Goal: Transaction & Acquisition: Book appointment/travel/reservation

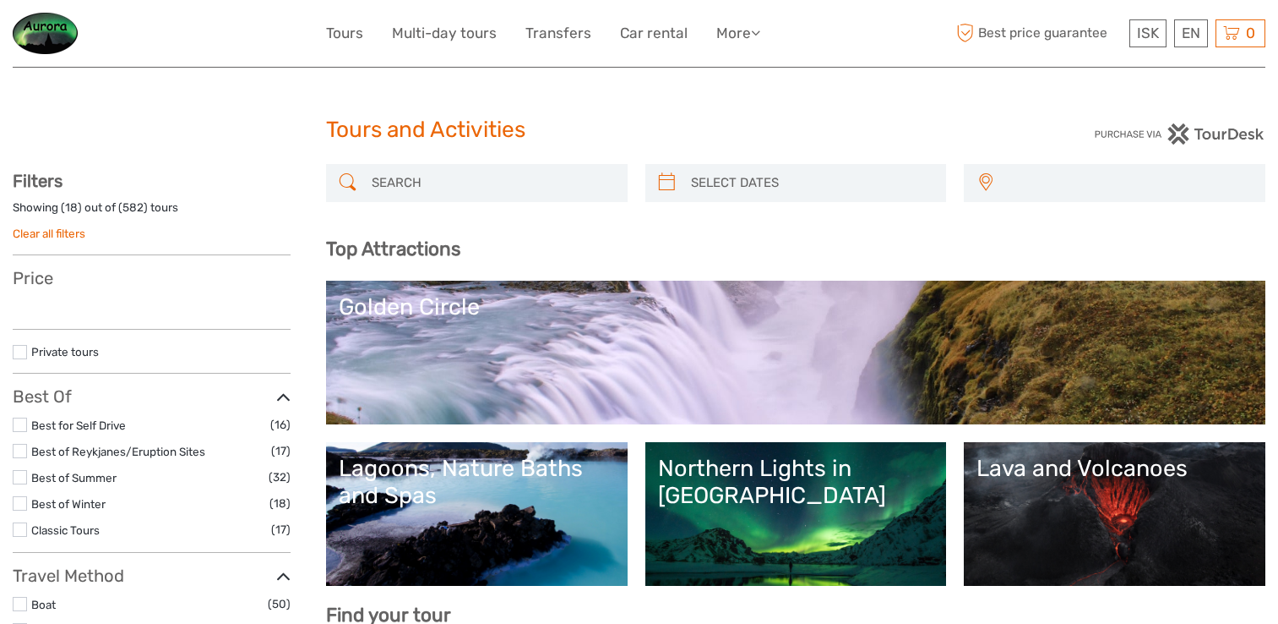
select select
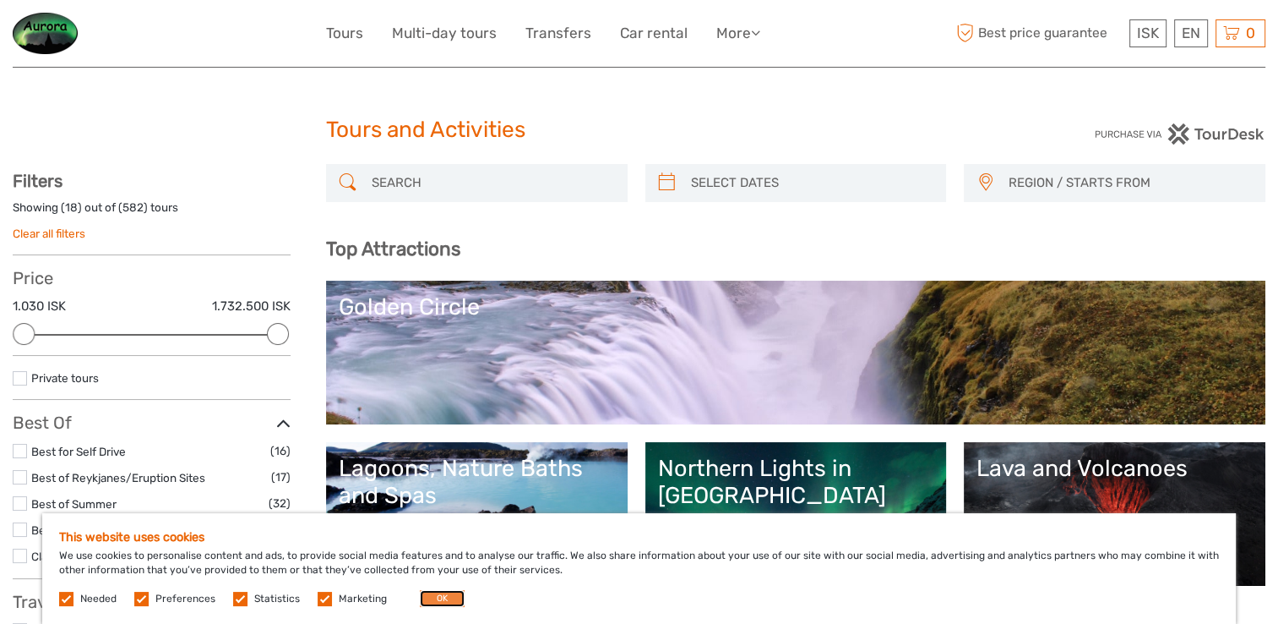
click at [428, 592] on button "OK" at bounding box center [442, 598] width 45 height 17
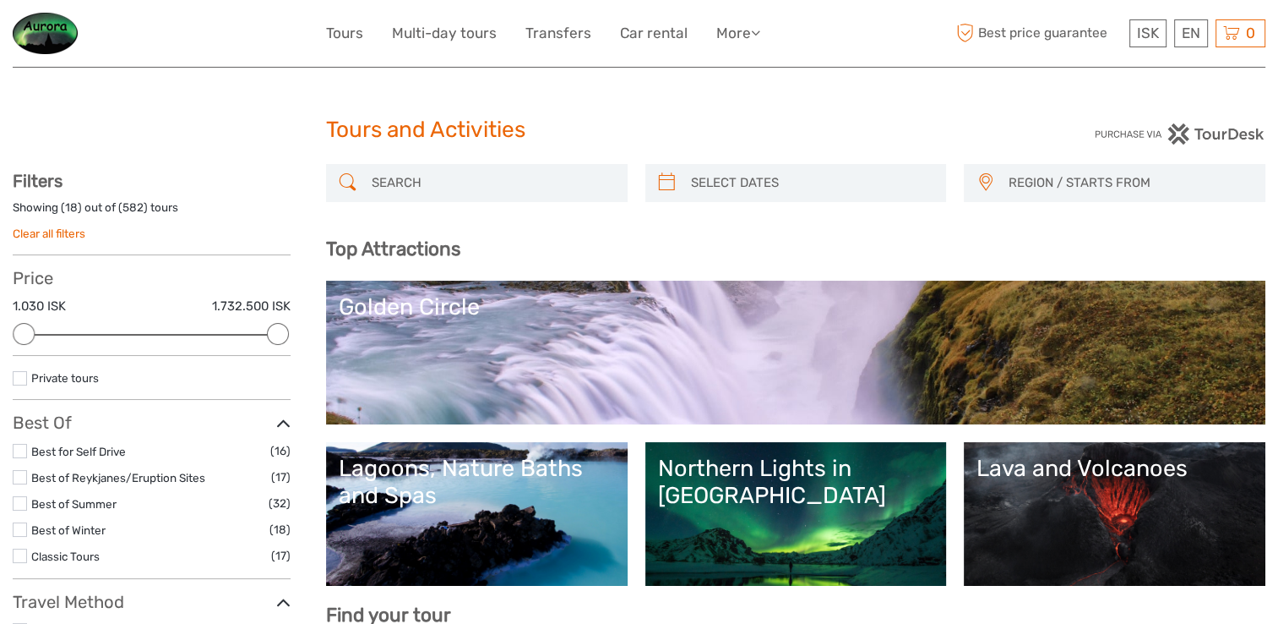
type input "[DATE]"
click at [720, 182] on input "search" at bounding box center [811, 183] width 254 height 30
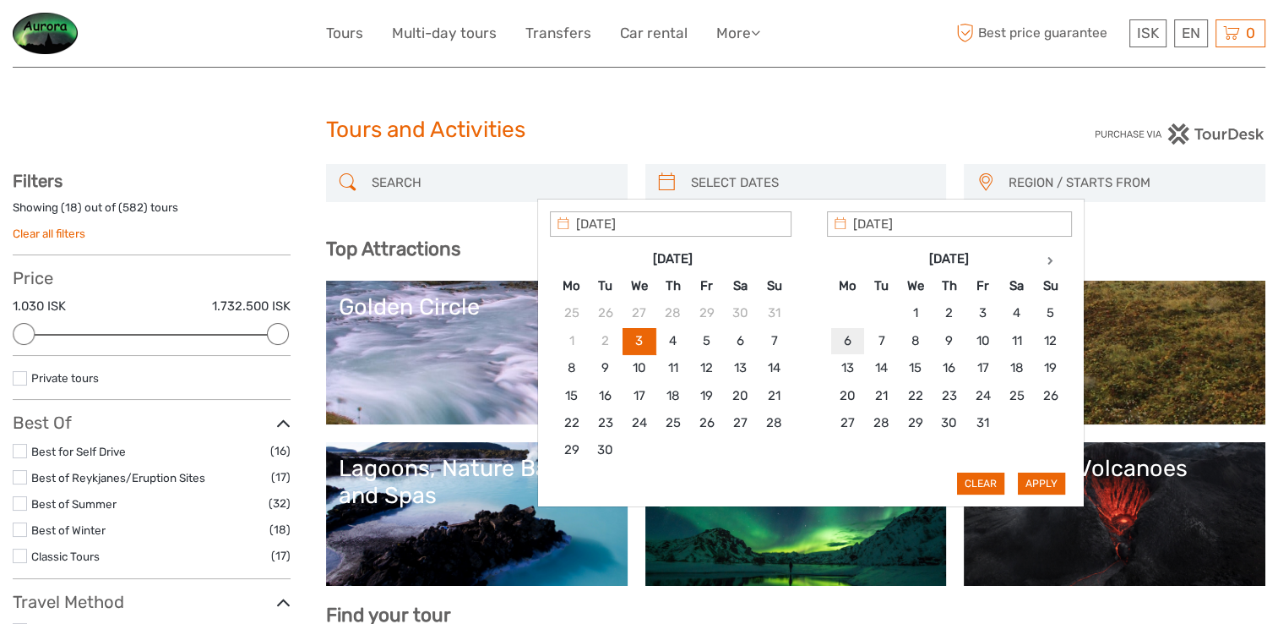
type input "[DATE]"
click at [1034, 469] on div "Apply Clear" at bounding box center [811, 353] width 522 height 284
click at [1043, 482] on button "Apply" at bounding box center [1041, 483] width 47 height 22
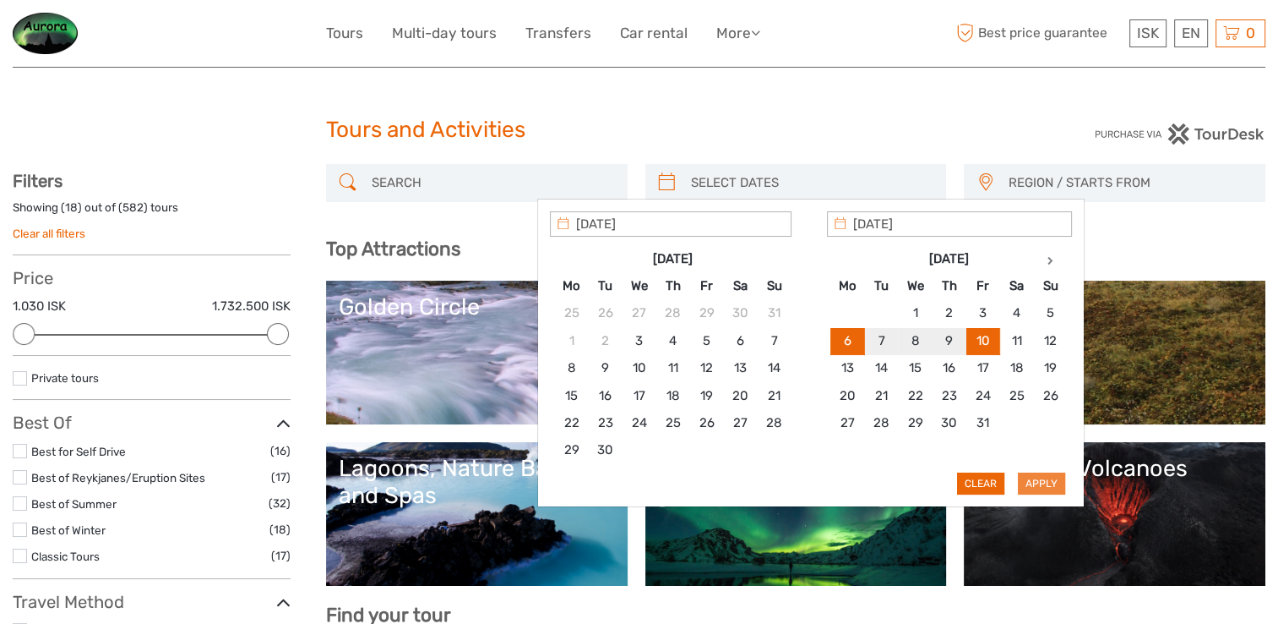
type input "[DATE] - [DATE]"
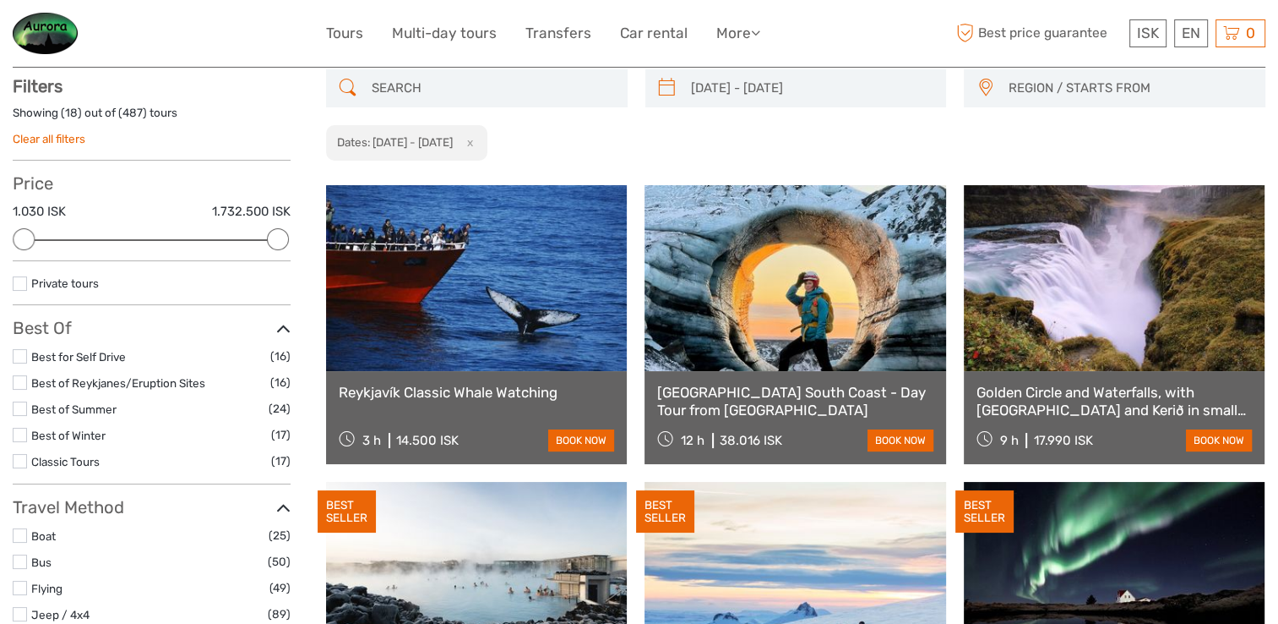
scroll to position [95, 0]
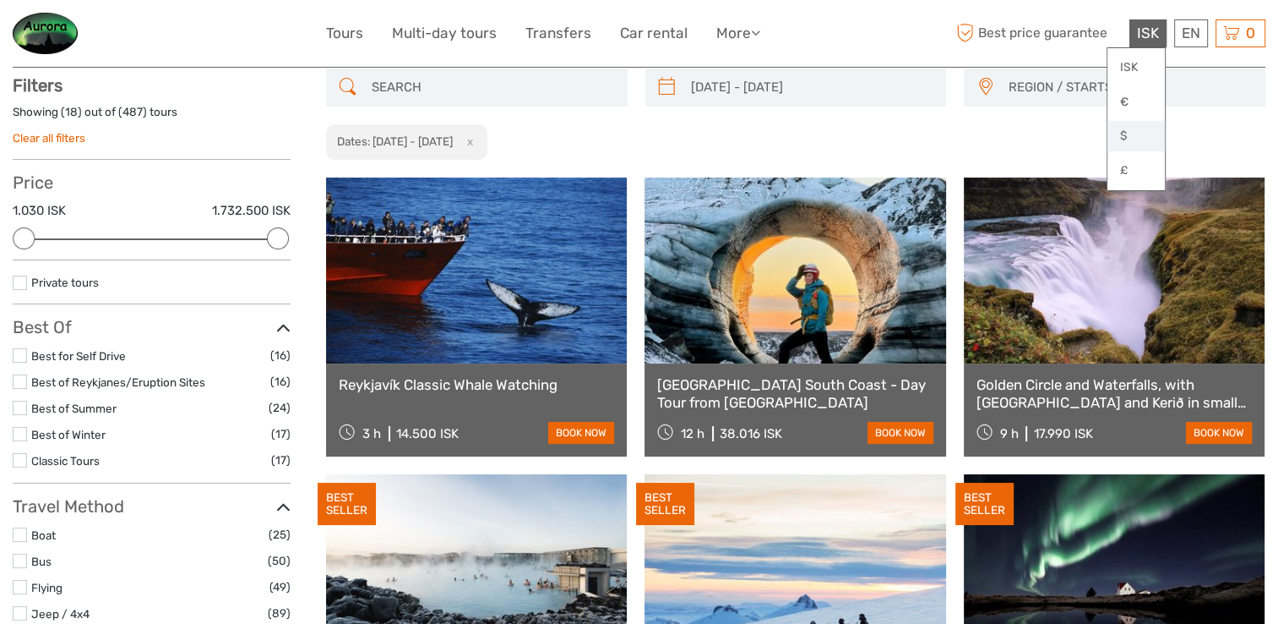
click at [1126, 137] on link "$" at bounding box center [1136, 136] width 57 height 30
click at [1194, 101] on div "REGION / STARTS FROM [GEOGRAPHIC_DATA] North [GEOGRAPHIC_DATA] / [GEOGRAPHIC_DA…" at bounding box center [1115, 87] width 302 height 38
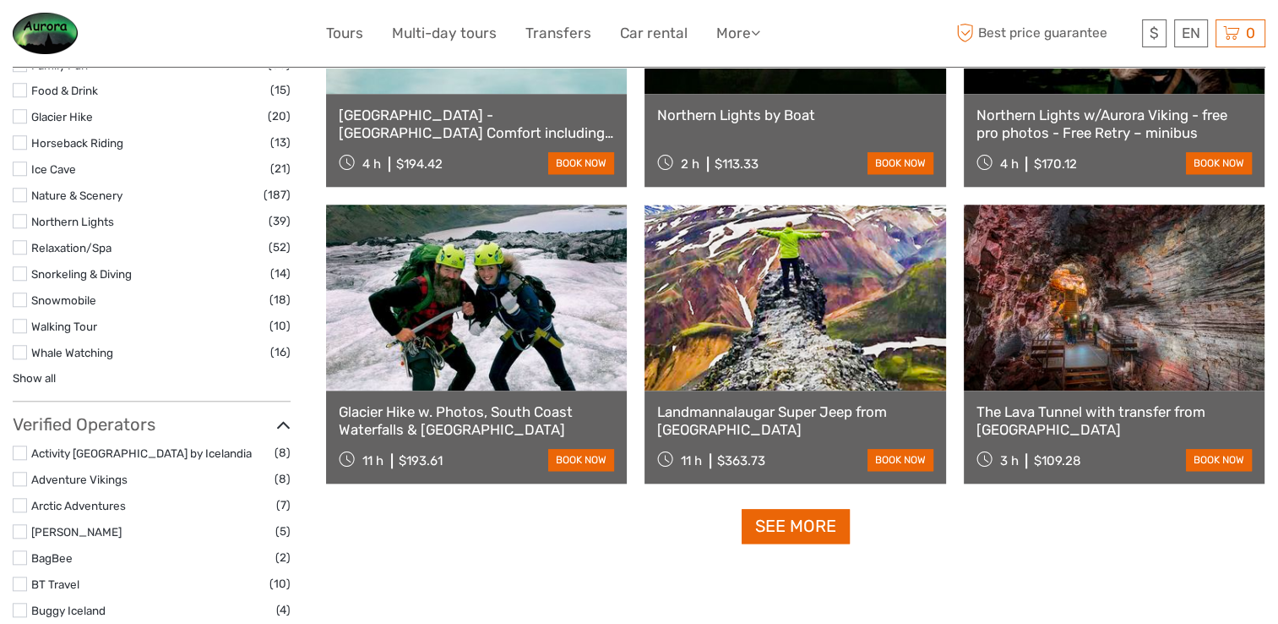
scroll to position [1555, 0]
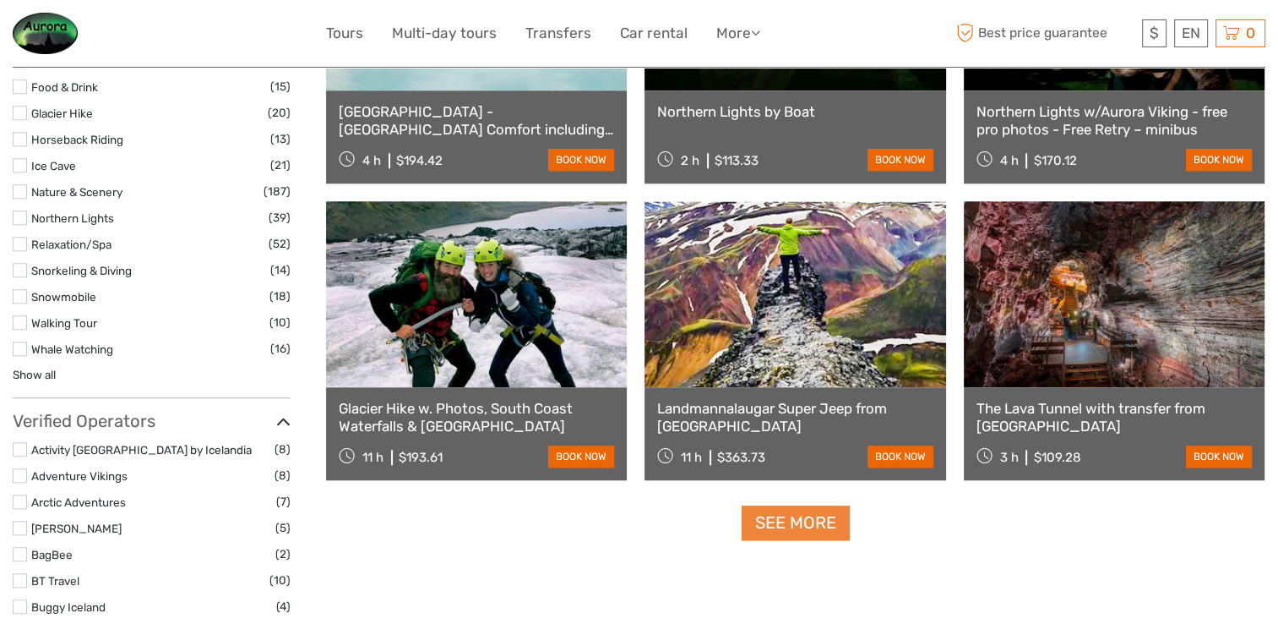
click at [827, 535] on link "See more" at bounding box center [796, 522] width 108 height 35
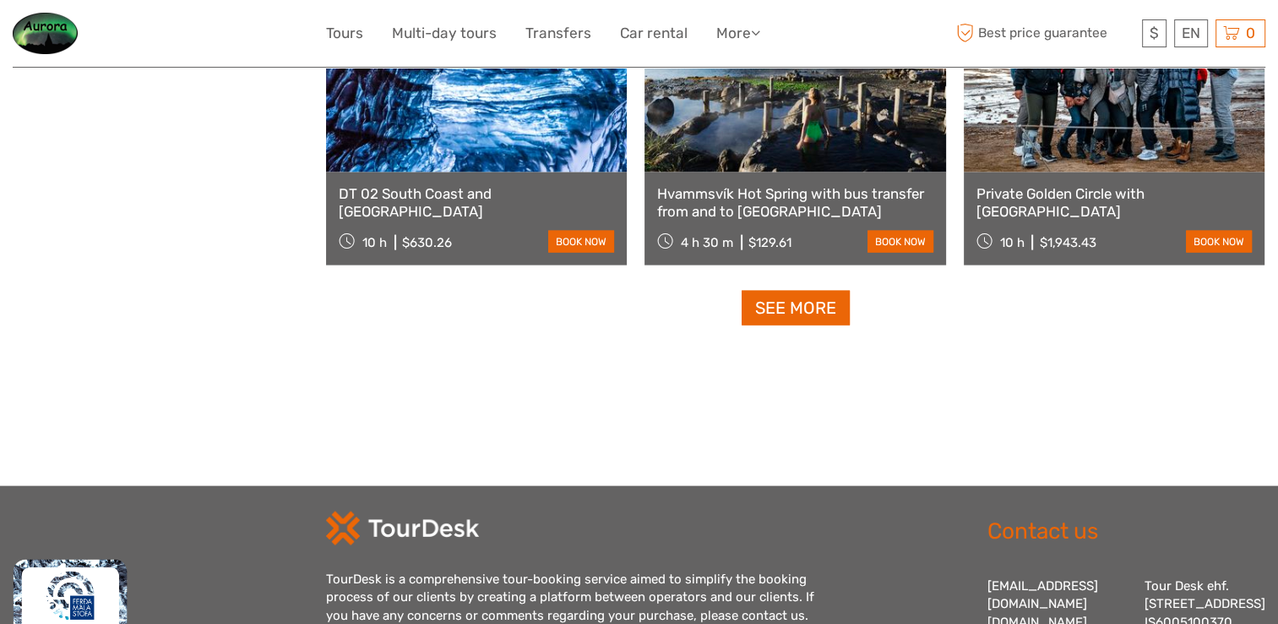
scroll to position [3555, 0]
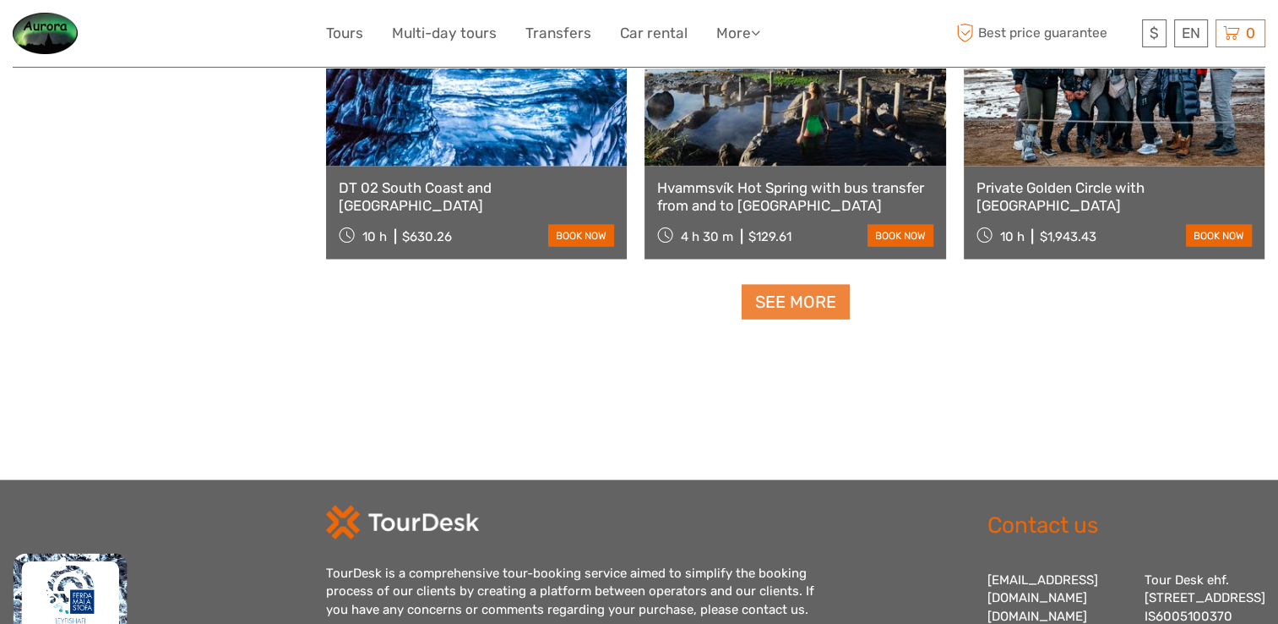
click at [807, 310] on link "See more" at bounding box center [796, 302] width 108 height 35
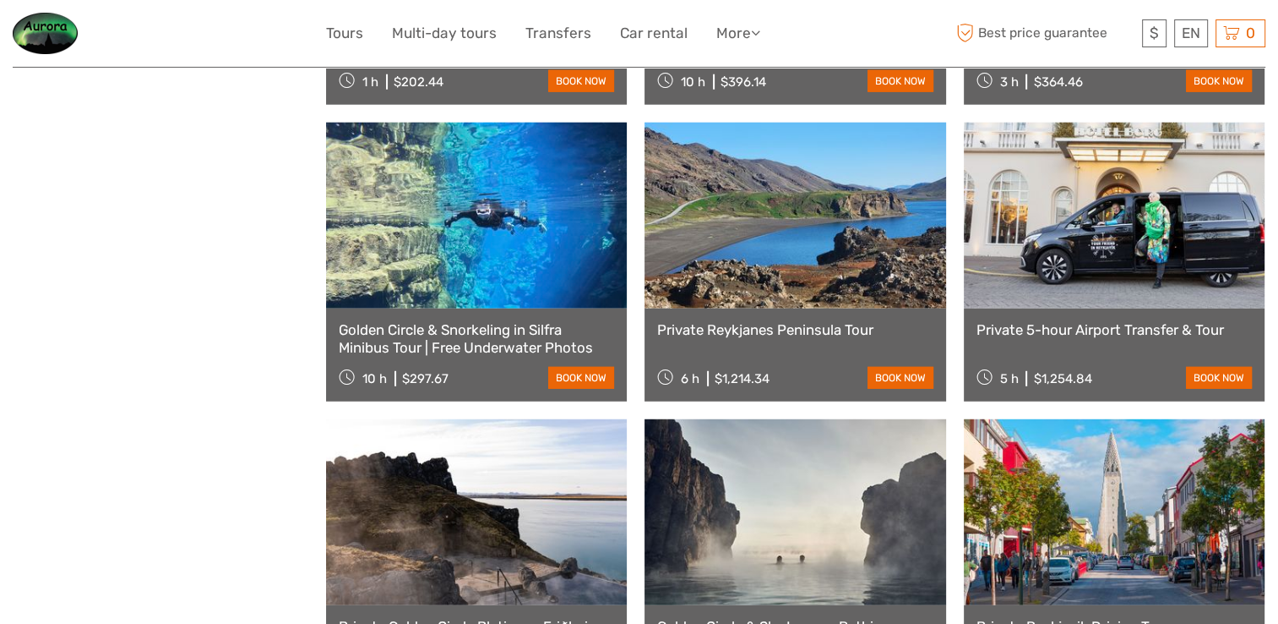
scroll to position [4634, 0]
